Goal: Browse casually: Explore the website without a specific task or goal

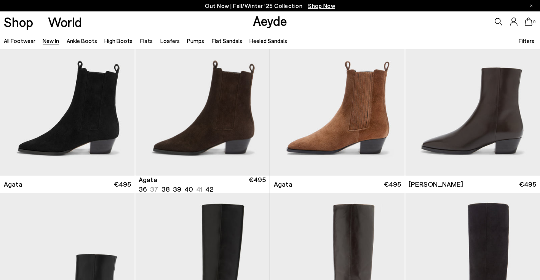
scroll to position [247, 0]
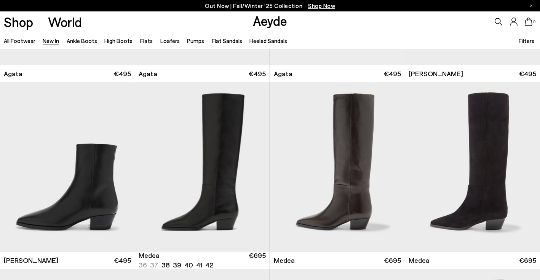
scroll to position [341, 0]
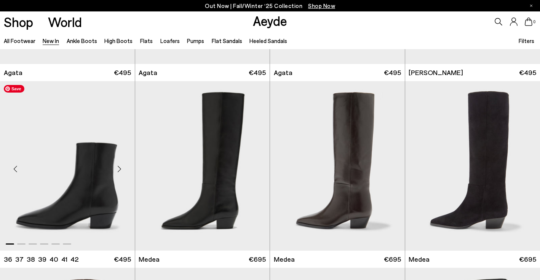
click at [86, 179] on img "1 / 6" at bounding box center [67, 166] width 135 height 170
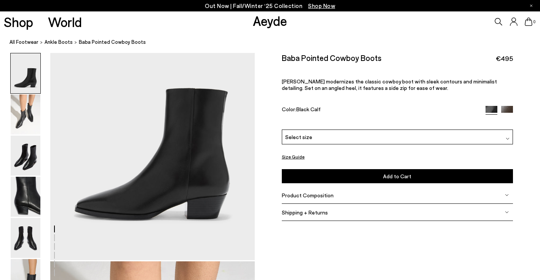
scroll to position [69, 0]
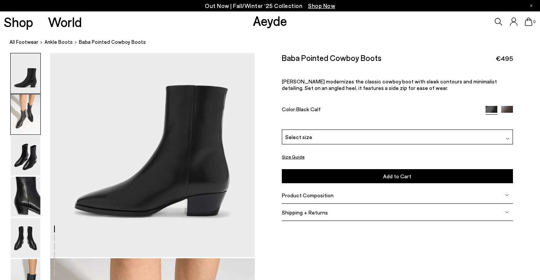
click at [26, 112] on img at bounding box center [26, 114] width 30 height 40
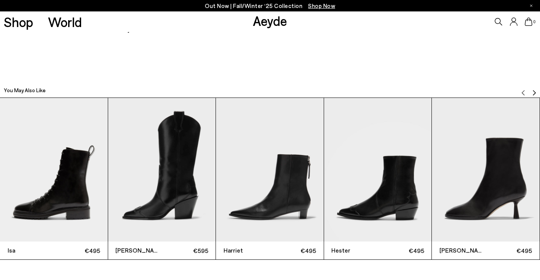
scroll to position [1735, 0]
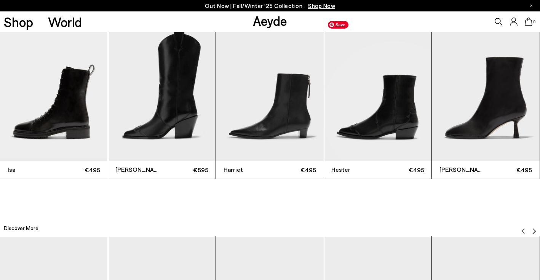
click at [389, 123] on img "4 / 12" at bounding box center [378, 89] width 108 height 144
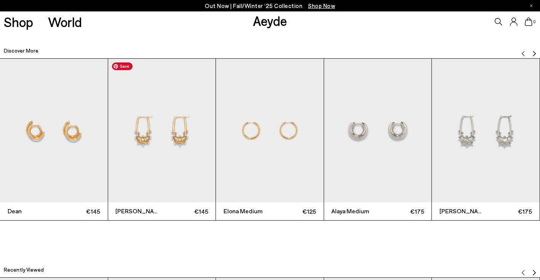
scroll to position [1913, 0]
click at [488, 158] on img "5 / 12" at bounding box center [486, 130] width 108 height 144
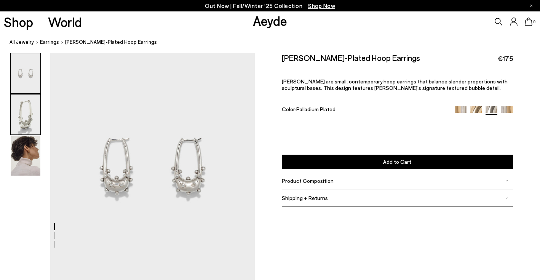
click at [21, 124] on img at bounding box center [26, 114] width 30 height 40
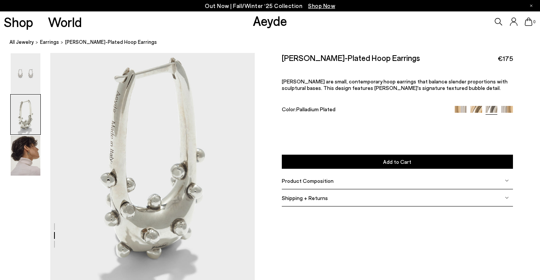
scroll to position [262, 0]
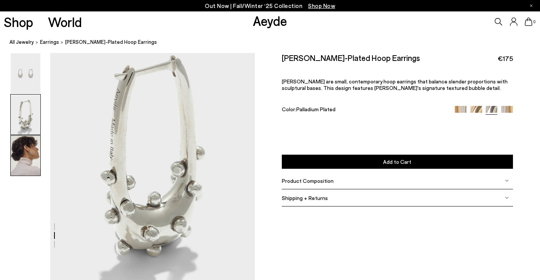
click at [23, 166] on img at bounding box center [26, 156] width 30 height 40
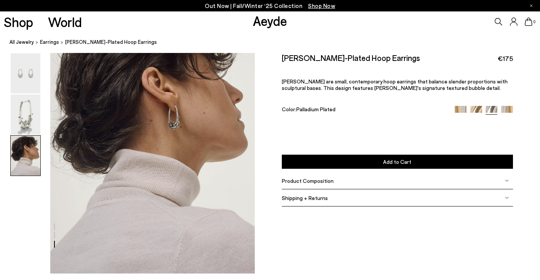
scroll to position [555, 0]
click at [24, 106] on img at bounding box center [26, 114] width 30 height 40
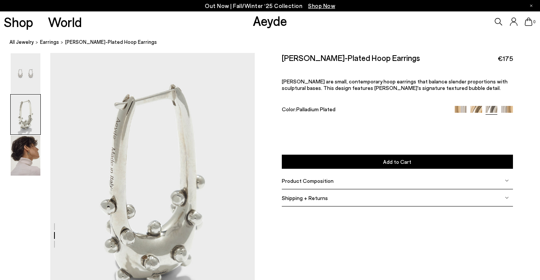
scroll to position [229, 0]
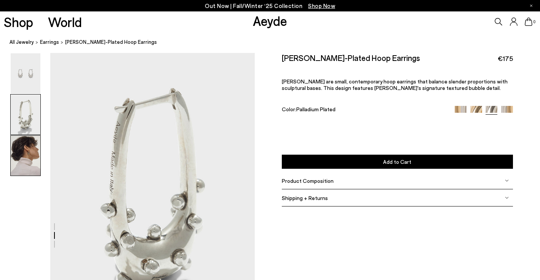
click at [35, 149] on img at bounding box center [26, 156] width 30 height 40
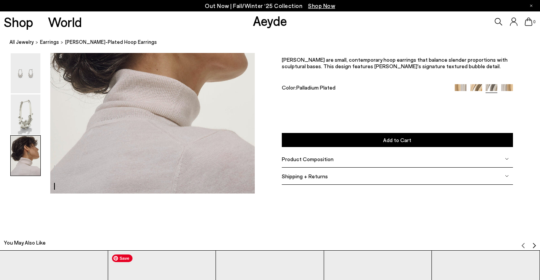
scroll to position [631, 0]
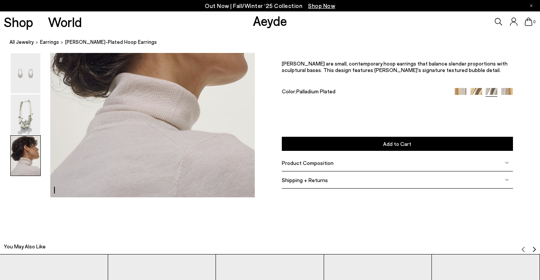
click at [283, 166] on span "Product Composition" at bounding box center [308, 163] width 52 height 6
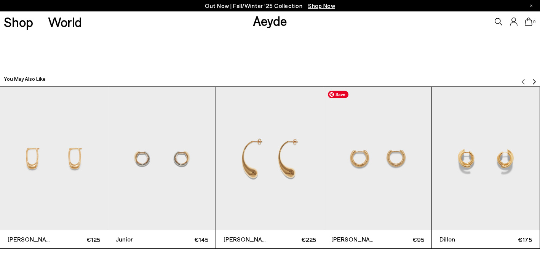
scroll to position [799, 0]
click at [278, 189] on img "3 / 12" at bounding box center [270, 158] width 108 height 144
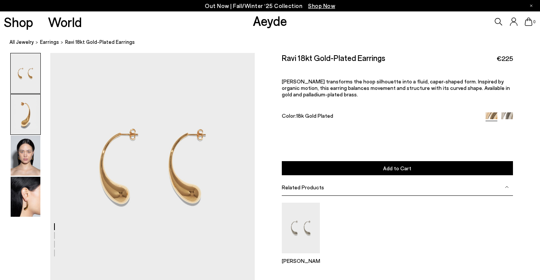
click at [28, 121] on img at bounding box center [26, 114] width 30 height 40
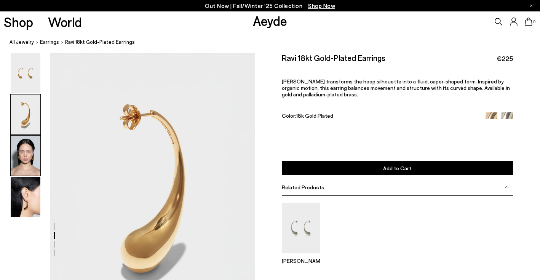
click at [32, 164] on img at bounding box center [26, 156] width 30 height 40
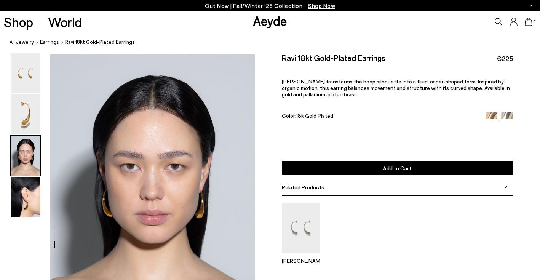
scroll to position [503, 0]
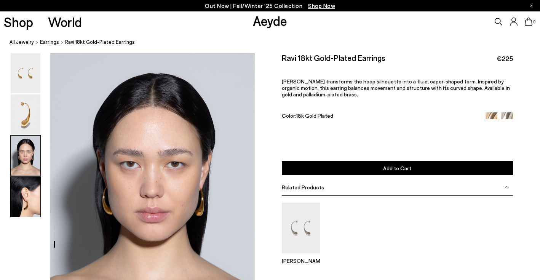
click at [35, 190] on img at bounding box center [26, 197] width 30 height 40
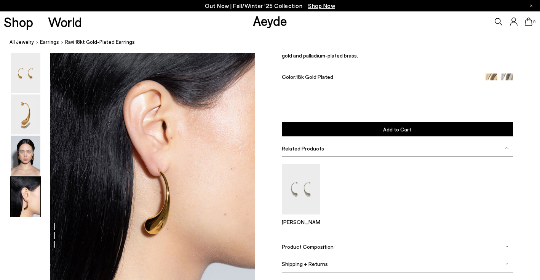
scroll to position [829, 0]
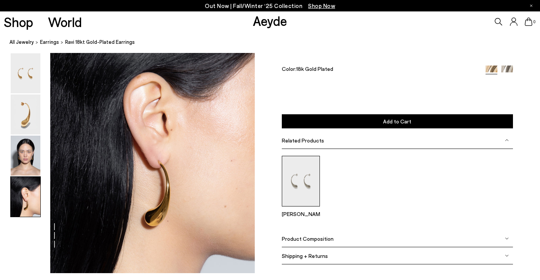
click at [309, 179] on img at bounding box center [301, 181] width 38 height 51
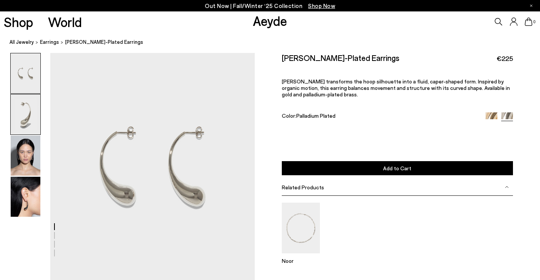
click at [24, 116] on img at bounding box center [26, 114] width 30 height 40
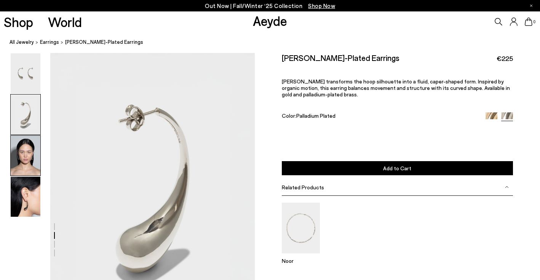
click at [32, 156] on img at bounding box center [26, 156] width 30 height 40
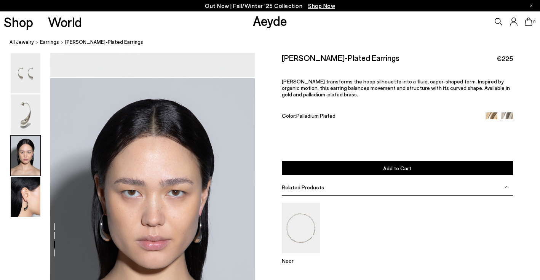
scroll to position [503, 0]
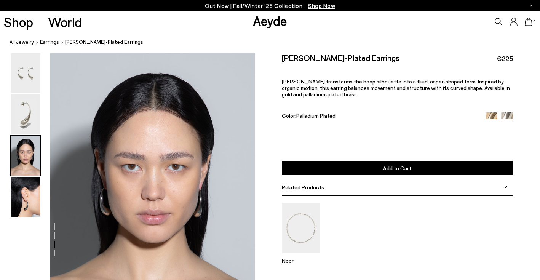
click at [44, 197] on div at bounding box center [127, 74] width 255 height 1048
click at [33, 201] on img at bounding box center [26, 197] width 30 height 40
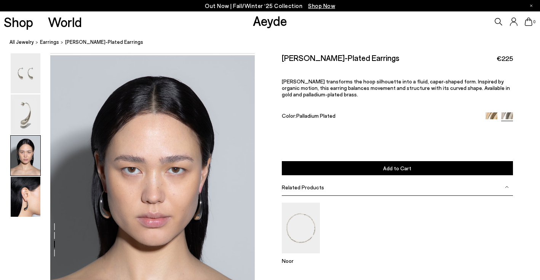
scroll to position [499, 0]
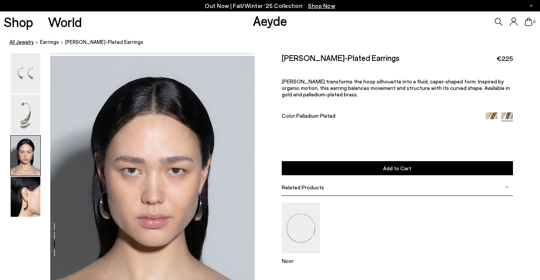
click at [24, 42] on link "All Jewelry" at bounding box center [22, 42] width 24 height 8
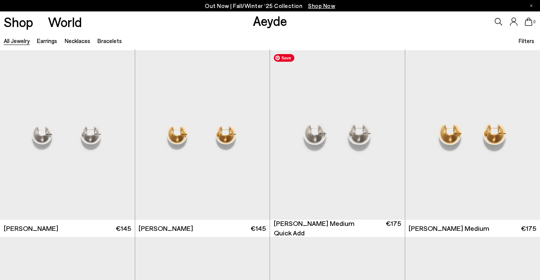
scroll to position [1152, 0]
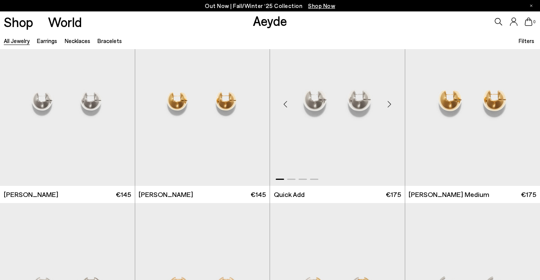
click at [393, 102] on div "Next slide" at bounding box center [389, 104] width 23 height 23
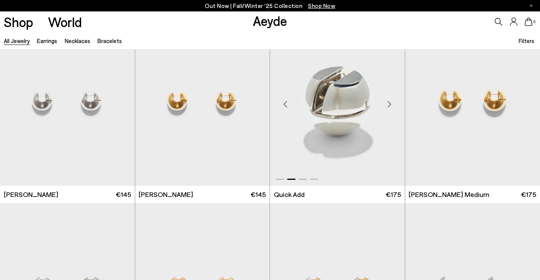
click at [393, 102] on div "Next slide" at bounding box center [389, 104] width 23 height 23
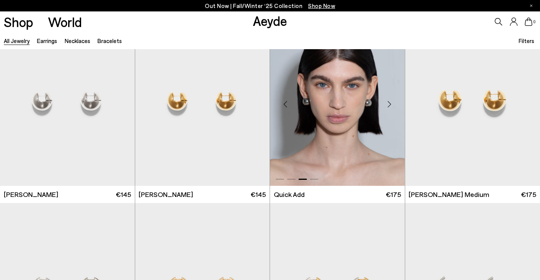
click at [393, 102] on div "Next slide" at bounding box center [389, 104] width 23 height 23
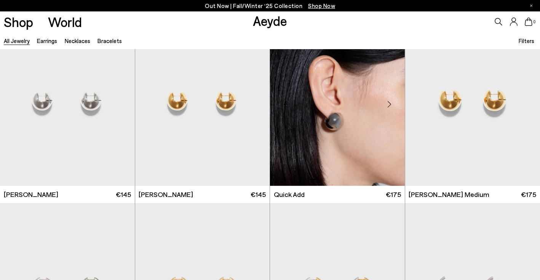
click at [393, 102] on div "Next slide" at bounding box center [389, 104] width 23 height 23
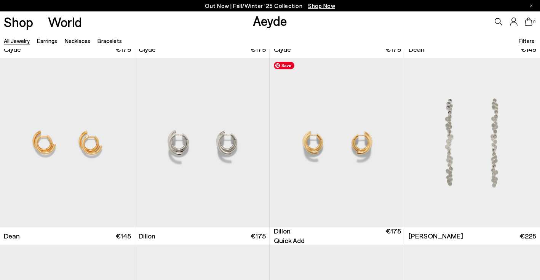
scroll to position [1486, 0]
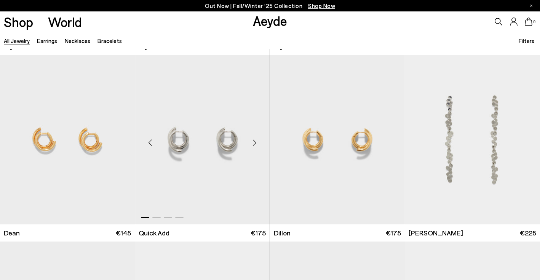
click at [253, 142] on div "Next slide" at bounding box center [254, 142] width 23 height 23
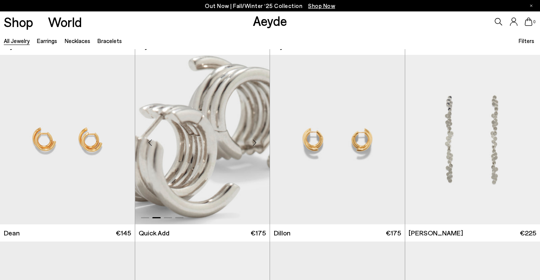
click at [253, 142] on div "Next slide" at bounding box center [254, 142] width 23 height 23
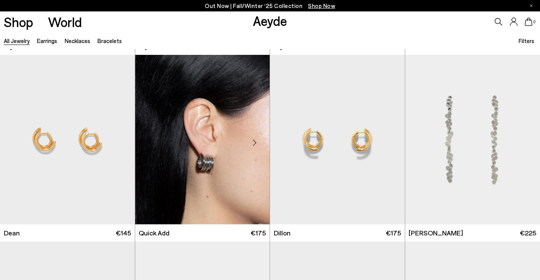
click at [253, 142] on div "Next slide" at bounding box center [254, 142] width 23 height 23
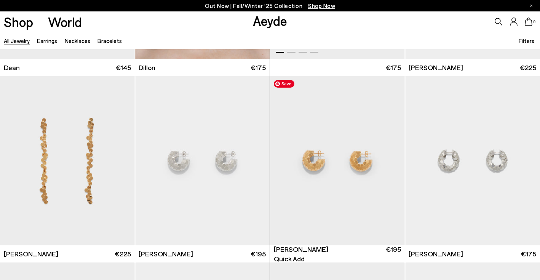
scroll to position [1683, 0]
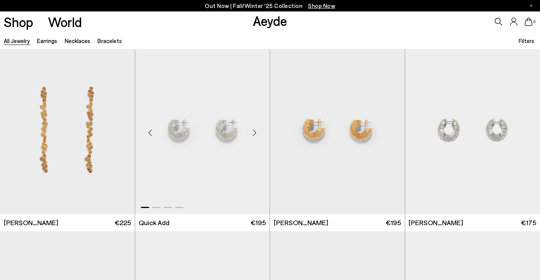
click at [251, 135] on div "Next slide" at bounding box center [254, 132] width 23 height 23
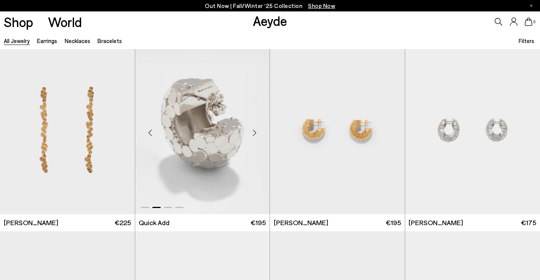
click at [251, 135] on div "Next slide" at bounding box center [254, 132] width 23 height 23
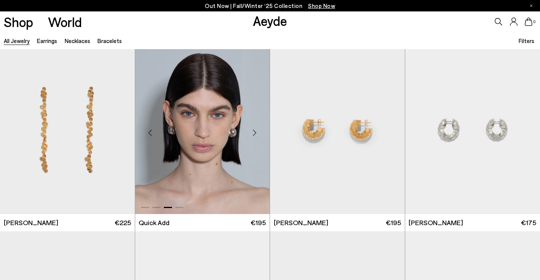
click at [251, 135] on div "Next slide" at bounding box center [254, 132] width 23 height 23
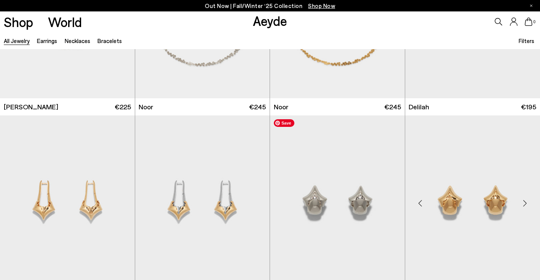
scroll to position [2197, 0]
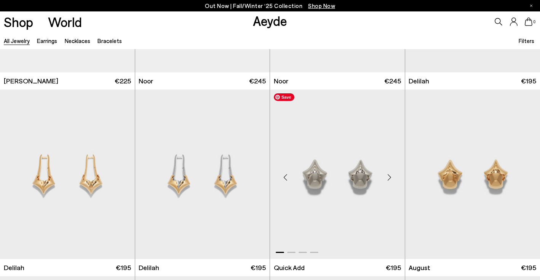
click at [398, 180] on div "Next slide" at bounding box center [389, 177] width 23 height 23
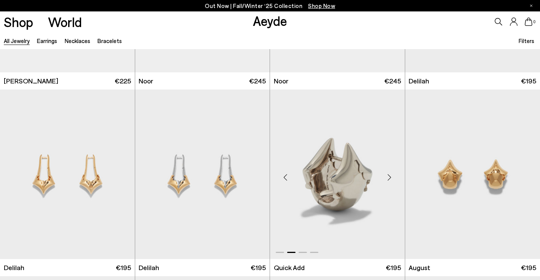
click at [394, 179] on div "Next slide" at bounding box center [389, 177] width 23 height 23
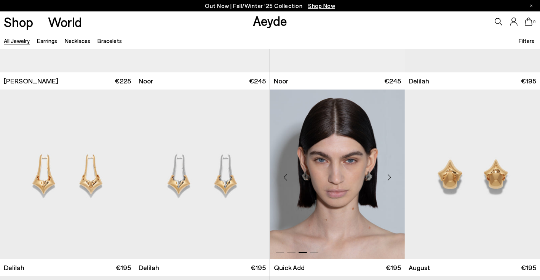
click at [394, 179] on div "Next slide" at bounding box center [389, 177] width 23 height 23
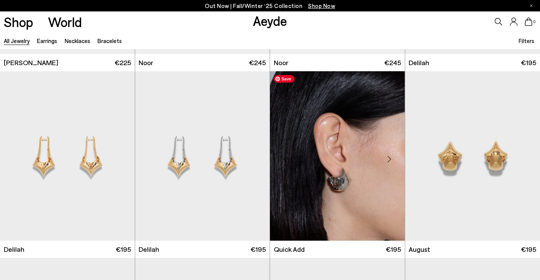
scroll to position [2216, 0]
click at [253, 155] on div "Next slide" at bounding box center [254, 158] width 23 height 23
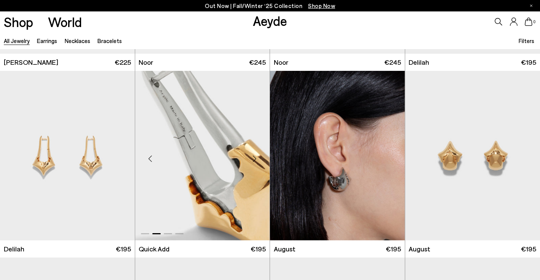
click at [253, 155] on div "Next slide" at bounding box center [254, 158] width 23 height 23
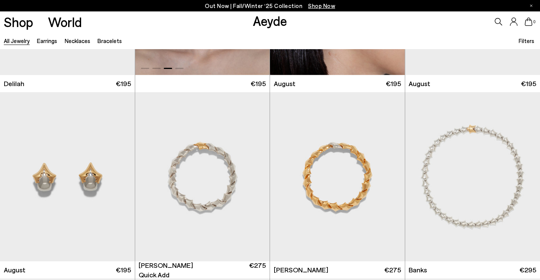
scroll to position [2384, 0]
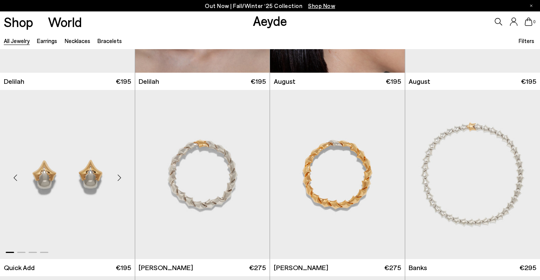
click at [121, 176] on div "Next slide" at bounding box center [119, 177] width 23 height 23
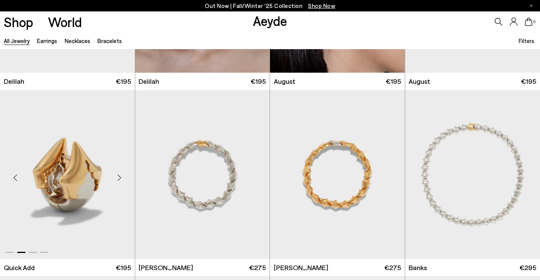
click at [121, 176] on div "Next slide" at bounding box center [119, 177] width 23 height 23
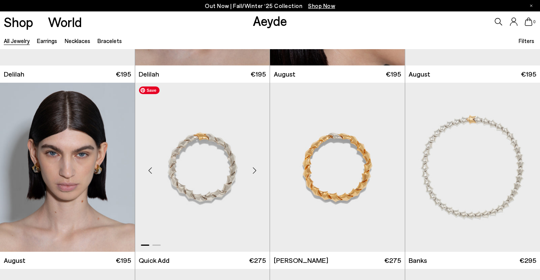
scroll to position [2392, 0]
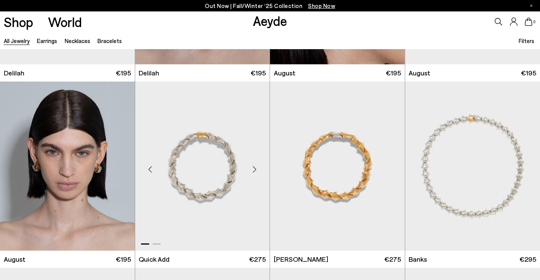
click at [253, 169] on div "Next slide" at bounding box center [254, 169] width 23 height 23
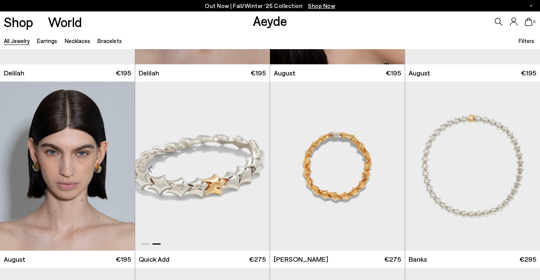
click at [253, 169] on div "Next slide" at bounding box center [254, 169] width 23 height 23
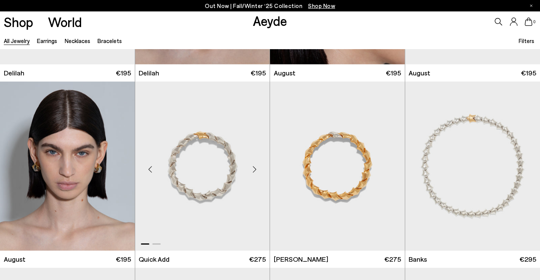
click at [253, 169] on div "Next slide" at bounding box center [254, 169] width 23 height 23
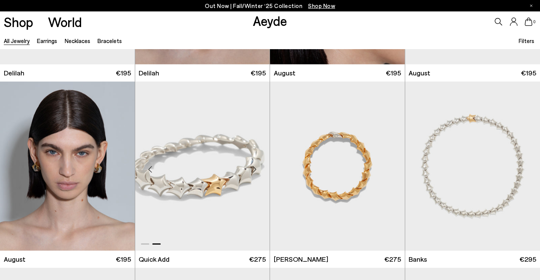
click at [253, 169] on div "Next slide" at bounding box center [254, 169] width 23 height 23
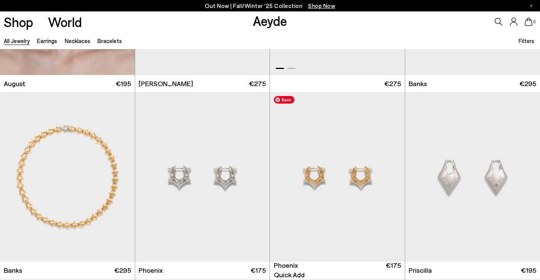
scroll to position [2578, 0]
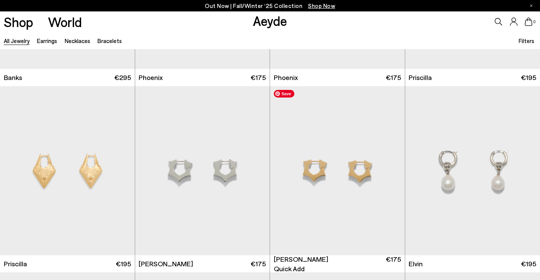
scroll to position [2799, 0]
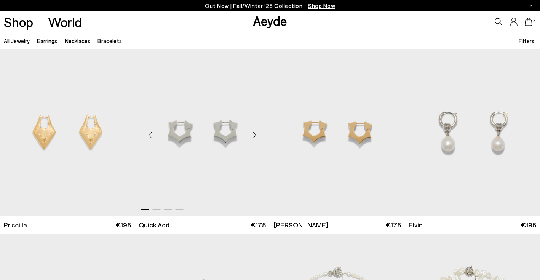
click at [255, 135] on div "Next slide" at bounding box center [254, 134] width 23 height 23
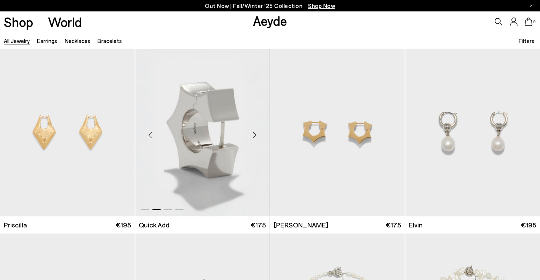
click at [255, 135] on div "Next slide" at bounding box center [254, 134] width 23 height 23
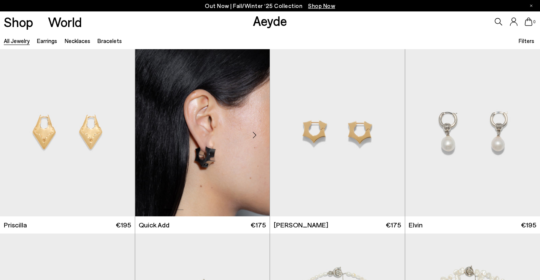
click at [255, 135] on div "Next slide" at bounding box center [254, 134] width 23 height 23
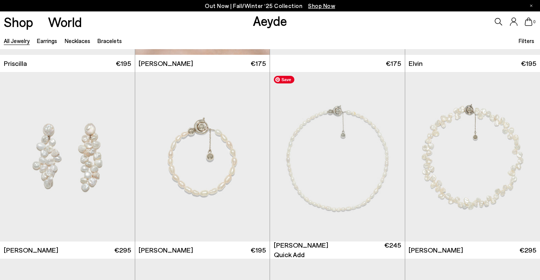
scroll to position [2960, 0]
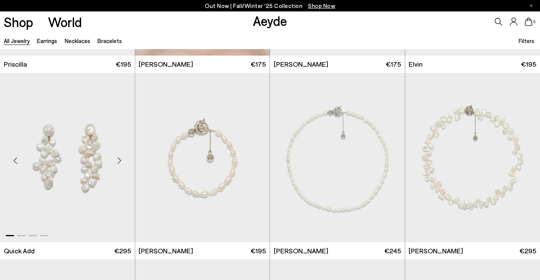
click at [115, 160] on div "Next slide" at bounding box center [119, 160] width 23 height 23
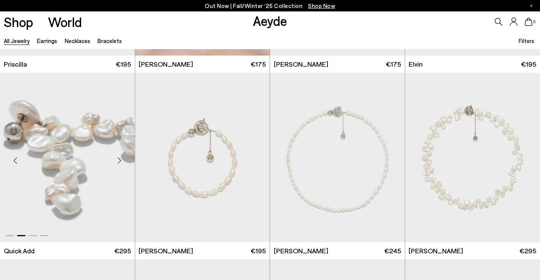
click at [115, 160] on div "Next slide" at bounding box center [119, 160] width 23 height 23
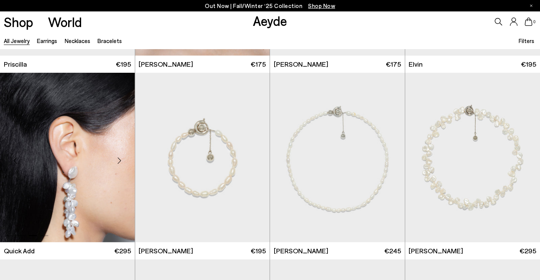
click at [115, 160] on div "Next slide" at bounding box center [119, 160] width 23 height 23
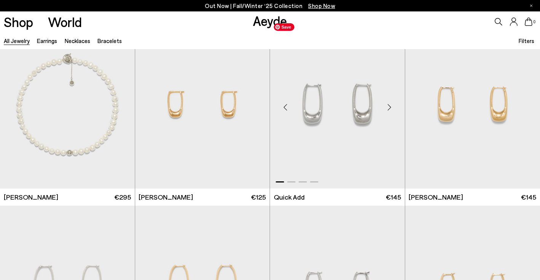
scroll to position [3198, 0]
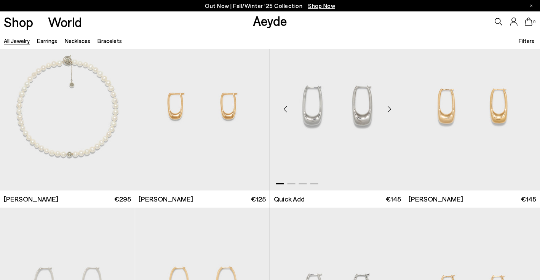
click at [390, 112] on div "Next slide" at bounding box center [389, 109] width 23 height 23
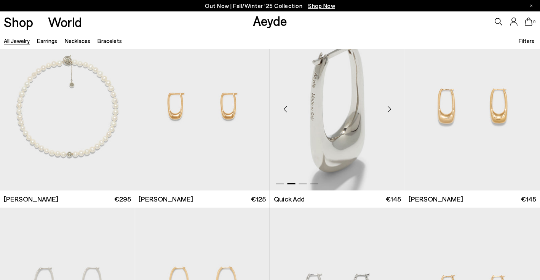
click at [390, 112] on div "Next slide" at bounding box center [389, 109] width 23 height 23
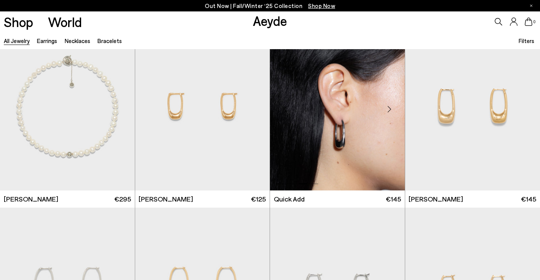
click at [390, 112] on div "Next slide" at bounding box center [389, 109] width 23 height 23
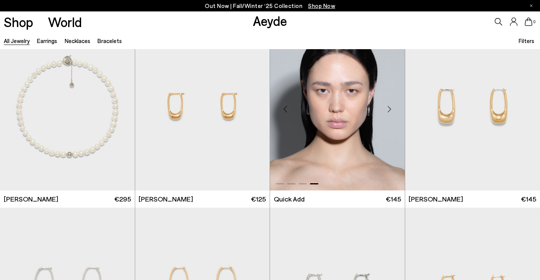
click at [391, 109] on div "Next slide" at bounding box center [389, 109] width 23 height 23
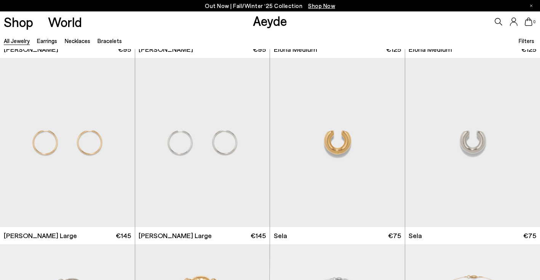
scroll to position [3847, 0]
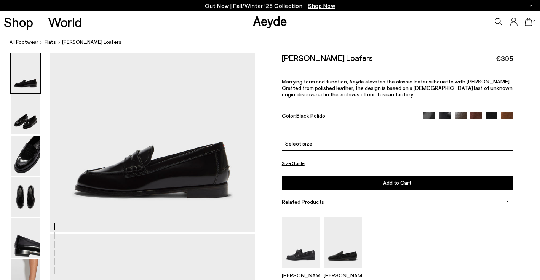
scroll to position [53, 0]
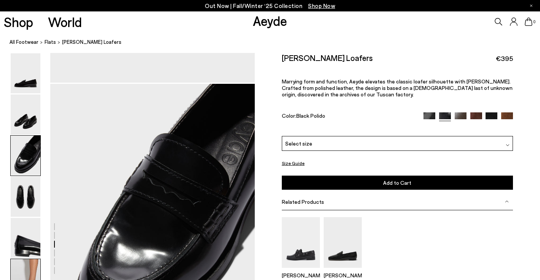
click at [32, 262] on img at bounding box center [26, 279] width 30 height 40
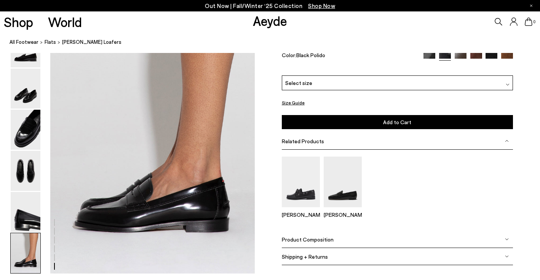
scroll to position [1376, 0]
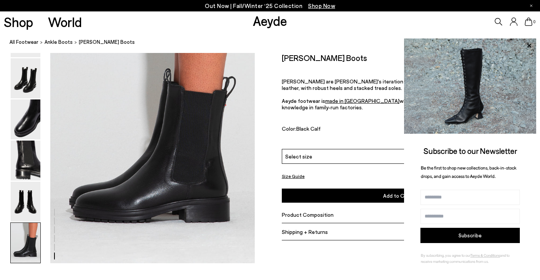
scroll to position [1432, 0]
